Goal: Find specific page/section: Find specific page/section

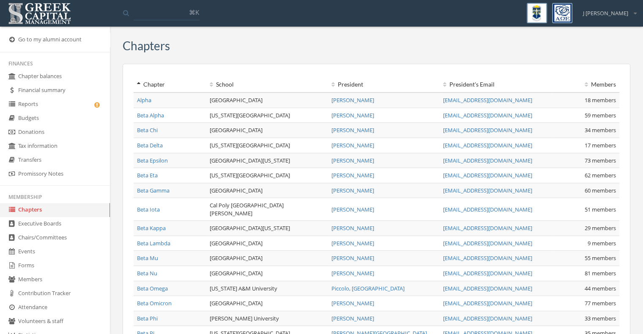
click at [40, 280] on link "Members" at bounding box center [55, 280] width 110 height 14
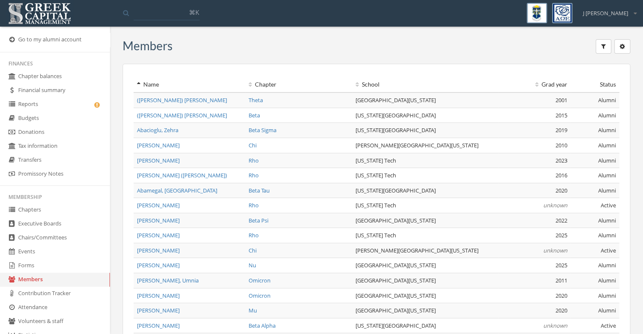
click at [596, 48] on button "button" at bounding box center [603, 46] width 16 height 14
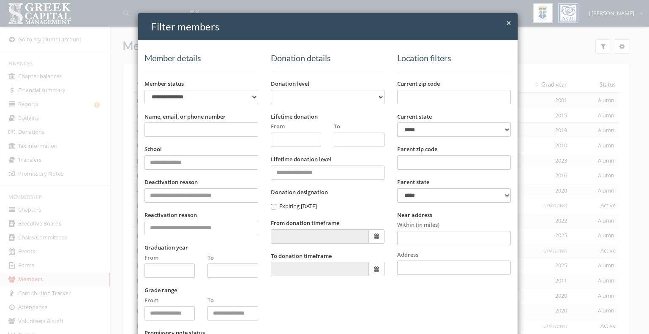
click at [216, 127] on input "Name, email, or phone number" at bounding box center [201, 130] width 114 height 14
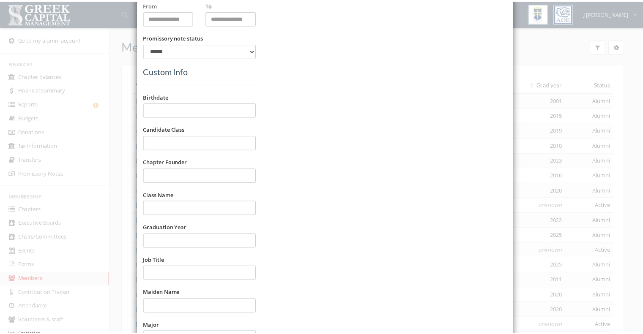
scroll to position [461, 0]
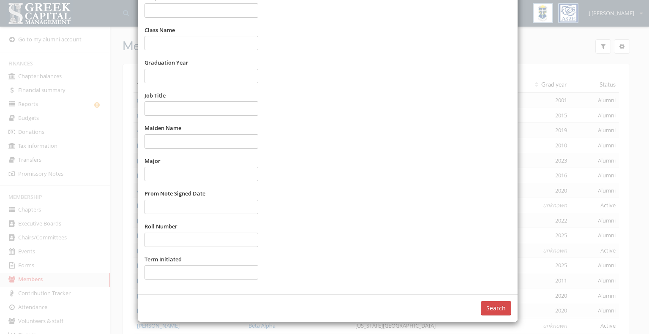
type input "********"
click at [491, 307] on button "Search" at bounding box center [496, 308] width 30 height 14
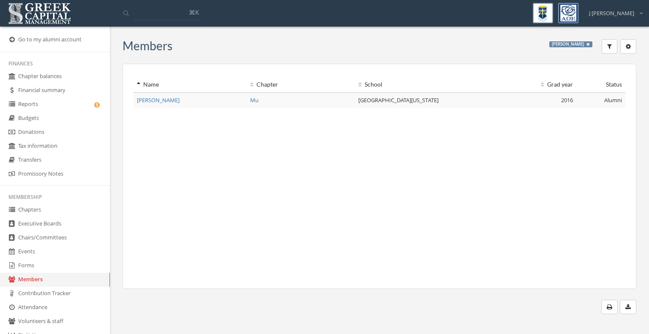
click at [35, 106] on link "Reports" at bounding box center [55, 105] width 110 height 14
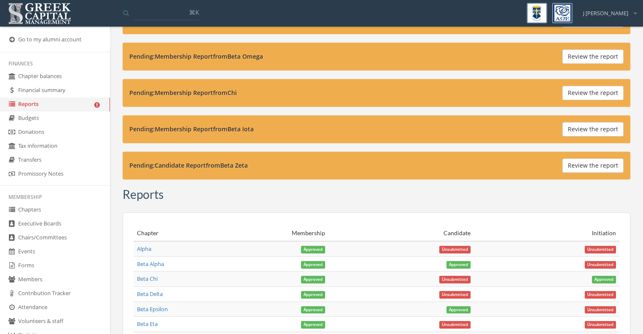
scroll to position [281, 0]
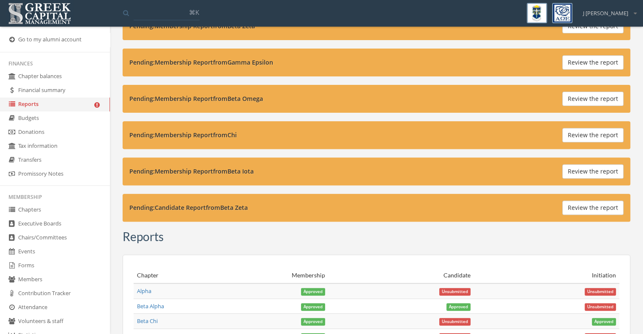
click at [41, 256] on link "Events" at bounding box center [55, 252] width 110 height 14
